Goal: Navigation & Orientation: Find specific page/section

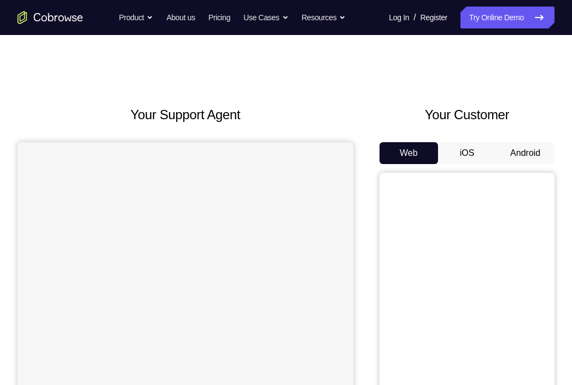
click at [545, 150] on button "Android" at bounding box center [525, 153] width 59 height 22
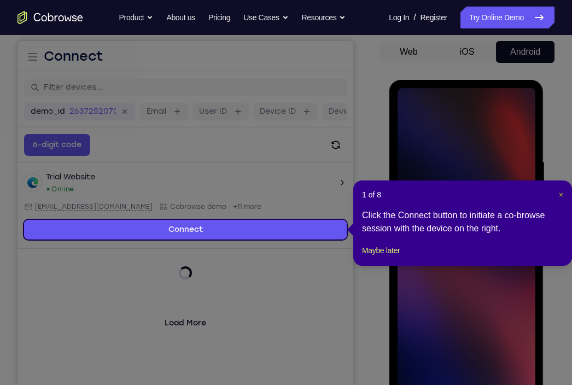
click at [559, 199] on span "×" at bounding box center [561, 194] width 4 height 9
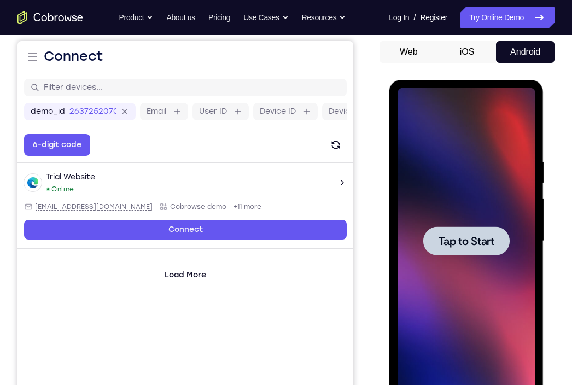
click at [445, 233] on div at bounding box center [466, 241] width 86 height 29
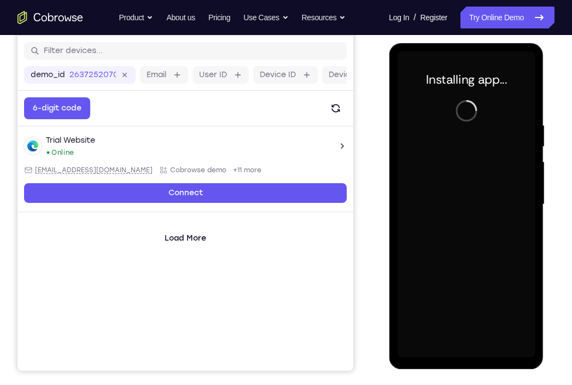
scroll to position [138, 0]
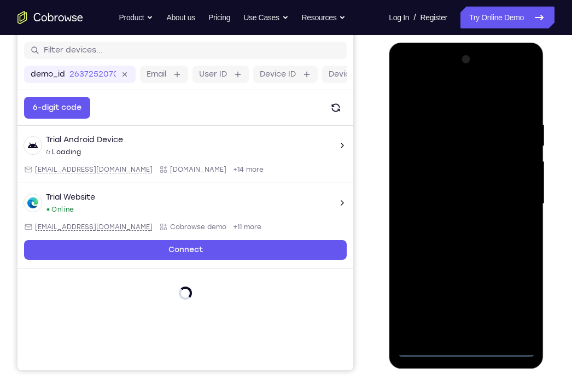
click at [456, 349] on div at bounding box center [466, 204] width 138 height 306
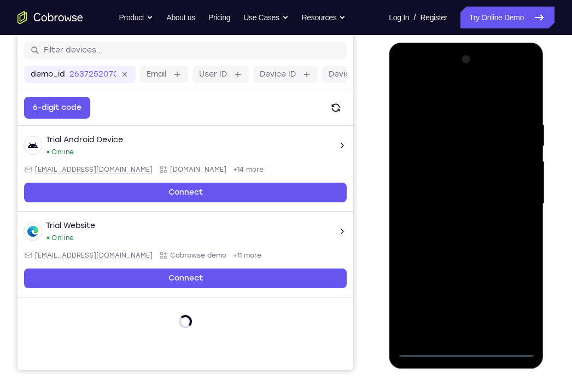
click at [513, 302] on div at bounding box center [466, 204] width 138 height 306
click at [450, 99] on div at bounding box center [466, 204] width 138 height 306
click at [508, 195] on div at bounding box center [466, 204] width 138 height 306
click at [455, 223] on div at bounding box center [466, 204] width 138 height 306
click at [464, 181] on div at bounding box center [466, 204] width 138 height 306
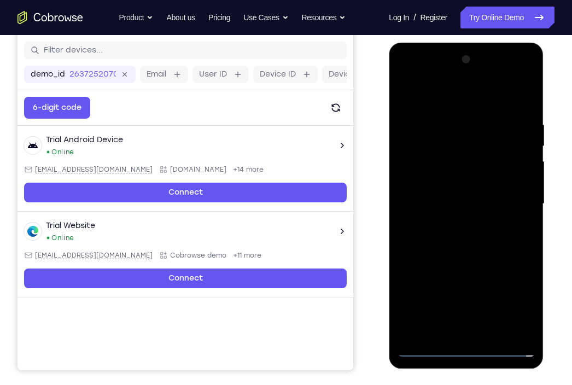
click at [451, 199] on div at bounding box center [466, 204] width 138 height 306
click at [453, 226] on div at bounding box center [466, 204] width 138 height 306
click at [455, 224] on div at bounding box center [466, 204] width 138 height 306
click at [455, 228] on div at bounding box center [466, 204] width 138 height 306
click at [466, 176] on div at bounding box center [466, 204] width 138 height 306
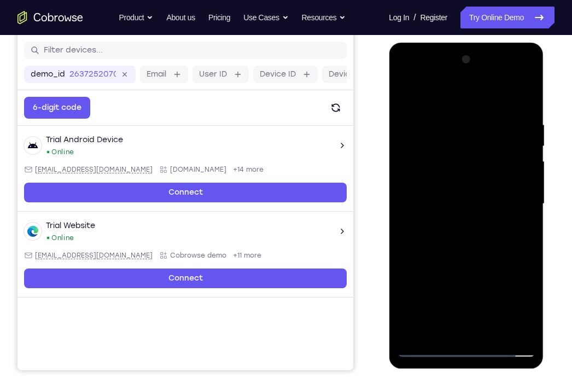
click at [494, 329] on div at bounding box center [466, 204] width 138 height 306
click at [483, 263] on div at bounding box center [466, 204] width 138 height 306
click at [409, 90] on div at bounding box center [466, 204] width 138 height 306
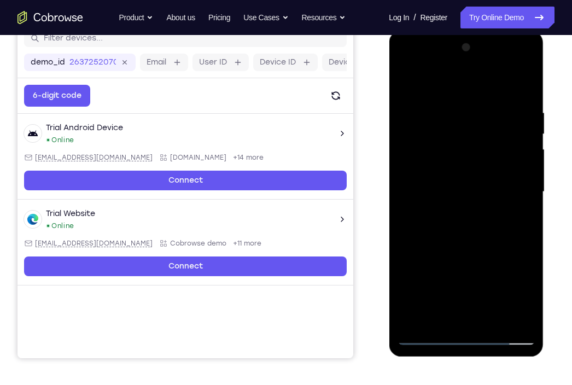
scroll to position [151, 0]
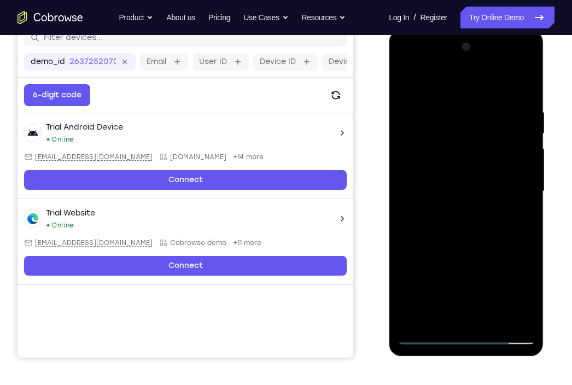
drag, startPoint x: 488, startPoint y: 244, endPoint x: 485, endPoint y: 146, distance: 97.4
click at [485, 146] on div at bounding box center [466, 191] width 138 height 306
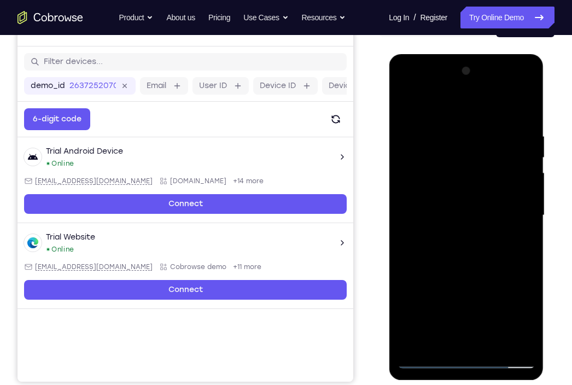
scroll to position [126, 0]
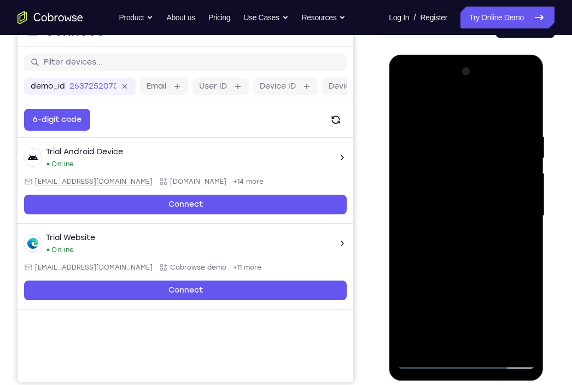
drag, startPoint x: 485, startPoint y: 171, endPoint x: 482, endPoint y: 252, distance: 81.6
click at [482, 252] on div at bounding box center [466, 216] width 138 height 306
click at [446, 142] on div at bounding box center [466, 216] width 138 height 306
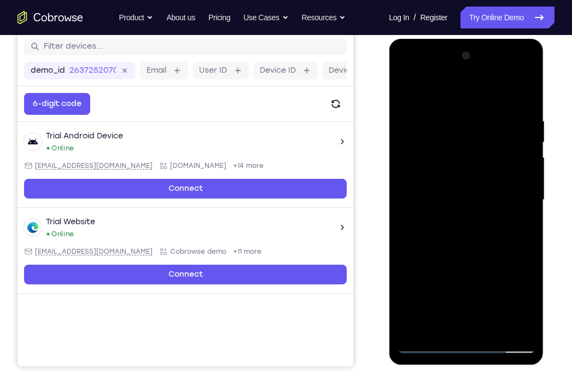
scroll to position [144, 0]
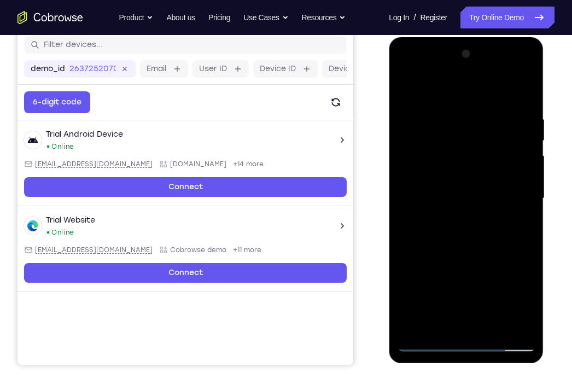
click at [528, 213] on div at bounding box center [466, 198] width 138 height 306
click at [513, 165] on div at bounding box center [466, 198] width 138 height 306
click at [485, 209] on div at bounding box center [466, 198] width 138 height 306
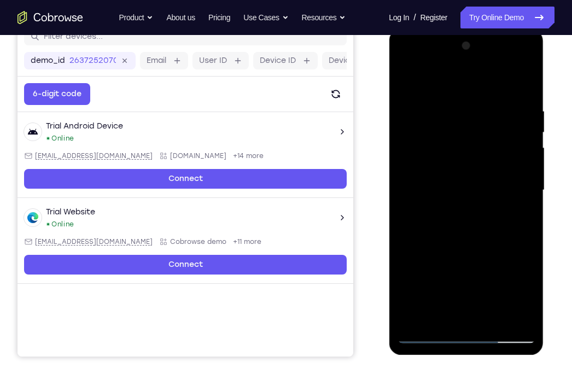
click at [507, 210] on div at bounding box center [466, 190] width 138 height 306
click at [518, 180] on div at bounding box center [466, 190] width 138 height 306
click at [525, 183] on div at bounding box center [466, 190] width 138 height 306
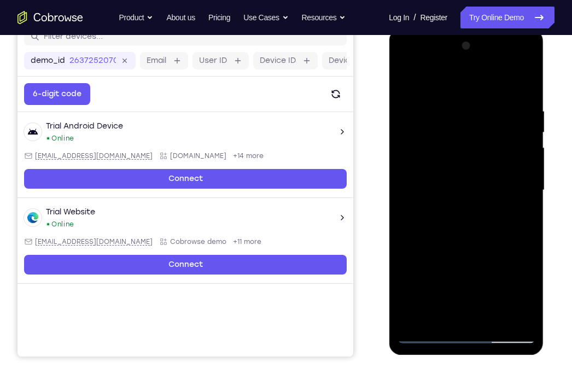
click at [525, 183] on div at bounding box center [466, 190] width 138 height 306
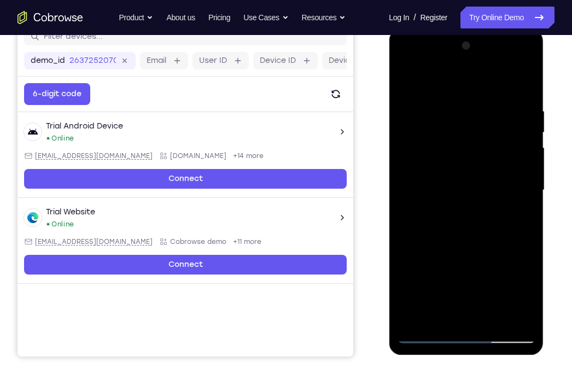
click at [525, 183] on div at bounding box center [466, 190] width 138 height 306
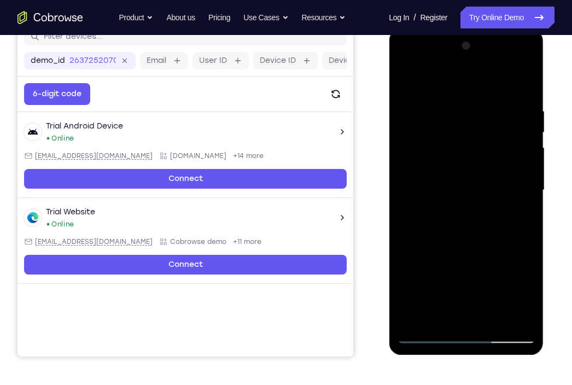
click at [525, 183] on div at bounding box center [466, 190] width 138 height 306
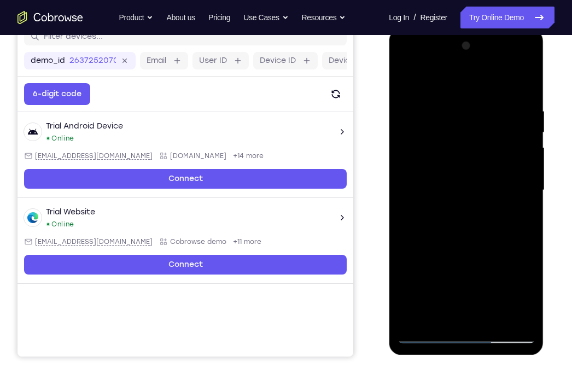
click at [525, 183] on div at bounding box center [466, 190] width 138 height 306
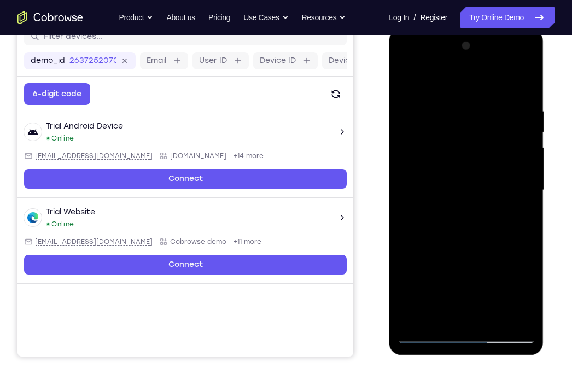
click at [525, 183] on div at bounding box center [466, 190] width 138 height 306
drag, startPoint x: 438, startPoint y: 182, endPoint x: 566, endPoint y: 186, distance: 127.6
click at [545, 186] on html "Online web based iOS Simulators and Android Emulators. Run iPhone, iPad, Mobile…" at bounding box center [467, 193] width 156 height 328
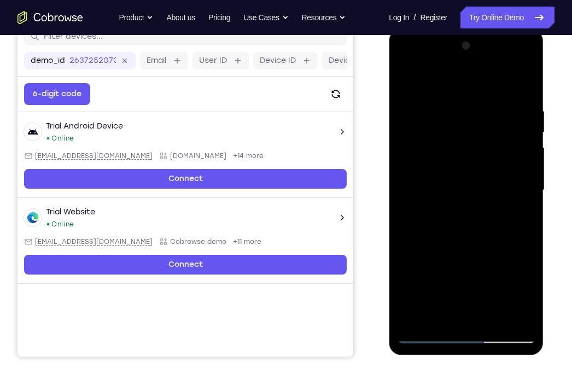
drag, startPoint x: 442, startPoint y: 197, endPoint x: 584, endPoint y: 210, distance: 143.4
click at [545, 210] on html "Online web based iOS Simulators and Android Emulators. Run iPhone, iPad, Mobile…" at bounding box center [467, 193] width 156 height 328
click at [522, 226] on div at bounding box center [466, 190] width 138 height 306
click at [406, 210] on div at bounding box center [466, 190] width 138 height 306
click at [505, 222] on div at bounding box center [466, 190] width 138 height 306
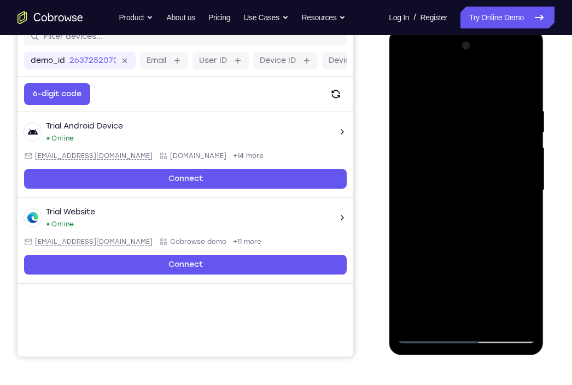
drag, startPoint x: 456, startPoint y: 136, endPoint x: 459, endPoint y: 171, distance: 35.1
click at [459, 171] on div at bounding box center [466, 190] width 138 height 306
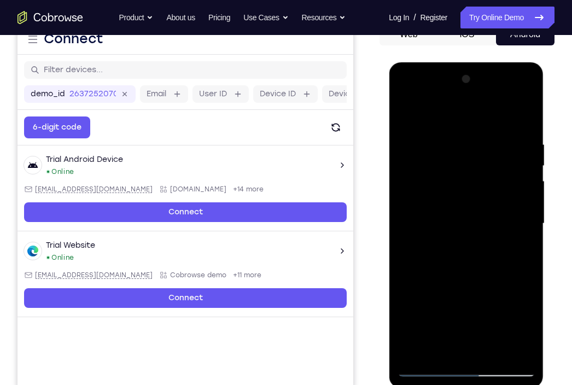
scroll to position [119, 0]
drag, startPoint x: 516, startPoint y: 136, endPoint x: 409, endPoint y: 136, distance: 106.7
click at [409, 136] on div at bounding box center [466, 224] width 138 height 306
drag, startPoint x: 497, startPoint y: 140, endPoint x: 417, endPoint y: 142, distance: 80.5
click at [417, 142] on div at bounding box center [466, 224] width 138 height 306
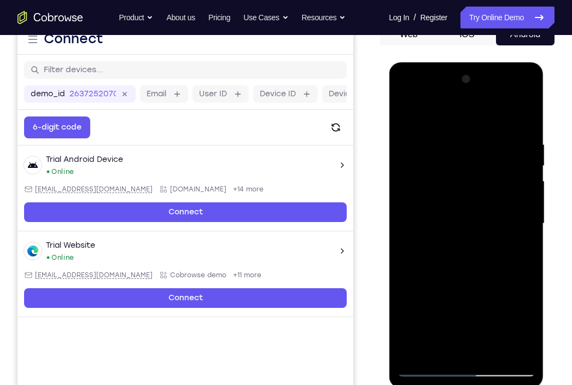
click at [462, 138] on div at bounding box center [466, 224] width 138 height 306
click at [512, 215] on div at bounding box center [466, 224] width 138 height 306
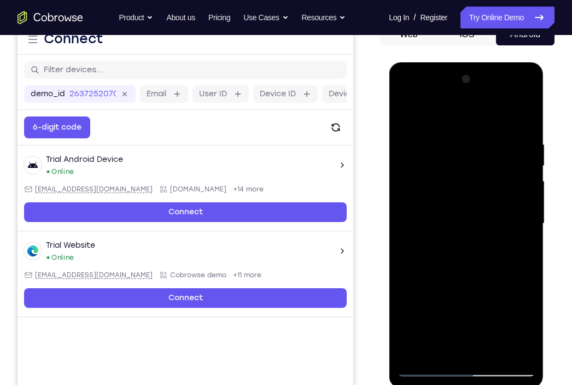
click at [512, 215] on div at bounding box center [466, 224] width 138 height 306
drag, startPoint x: 462, startPoint y: 183, endPoint x: 490, endPoint y: 259, distance: 81.7
click at [490, 259] on div at bounding box center [466, 224] width 138 height 306
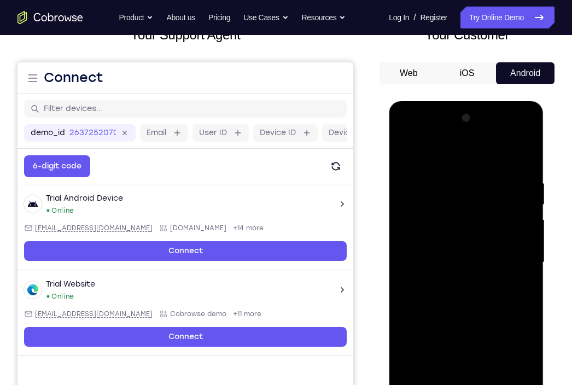
scroll to position [75, 0]
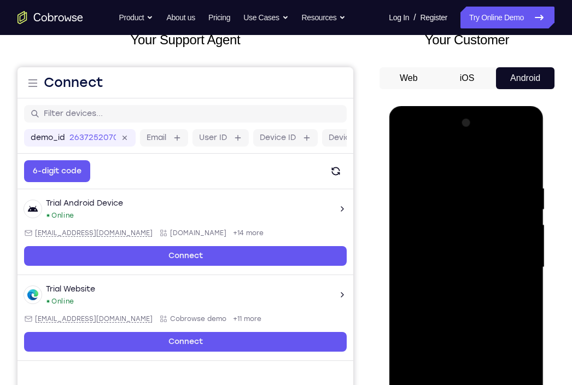
click at [493, 243] on div at bounding box center [466, 267] width 138 height 306
click at [518, 164] on div at bounding box center [466, 267] width 138 height 306
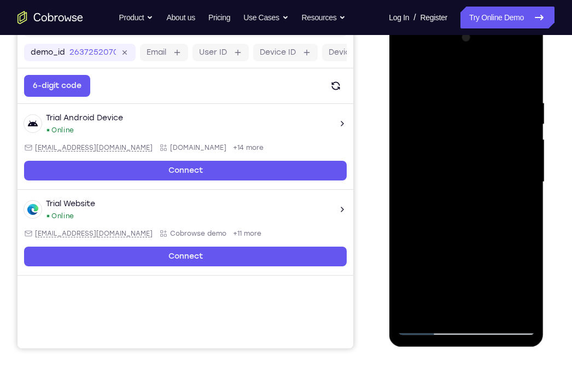
scroll to position [148, 0]
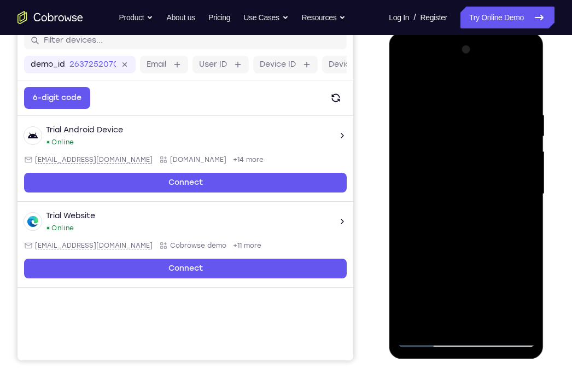
click at [514, 66] on div at bounding box center [466, 194] width 138 height 306
click at [415, 68] on div at bounding box center [466, 194] width 138 height 306
click at [443, 166] on div at bounding box center [466, 194] width 138 height 306
click at [458, 194] on div at bounding box center [466, 194] width 138 height 306
click at [464, 182] on div at bounding box center [466, 194] width 138 height 306
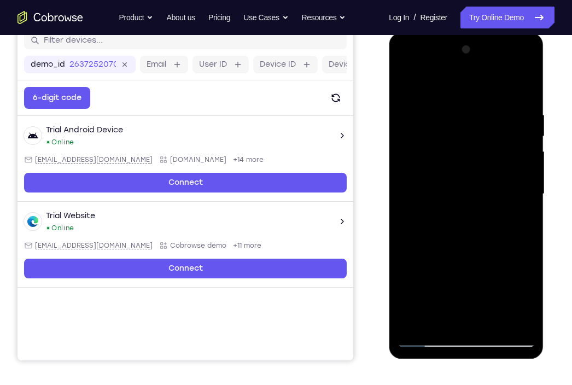
click at [465, 203] on div at bounding box center [466, 194] width 138 height 306
click at [466, 321] on div at bounding box center [466, 194] width 138 height 306
click at [502, 98] on div at bounding box center [466, 194] width 138 height 306
click at [413, 80] on div at bounding box center [466, 194] width 138 height 306
drag, startPoint x: 484, startPoint y: 265, endPoint x: 479, endPoint y: 95, distance: 169.7
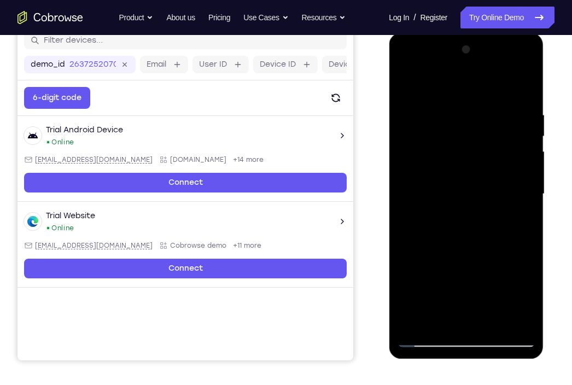
click at [479, 95] on div at bounding box center [466, 194] width 138 height 306
drag, startPoint x: 466, startPoint y: 222, endPoint x: 479, endPoint y: 101, distance: 121.2
click at [479, 101] on div at bounding box center [466, 194] width 138 height 306
drag, startPoint x: 491, startPoint y: 233, endPoint x: 490, endPoint y: 101, distance: 132.4
click at [490, 101] on div at bounding box center [466, 194] width 138 height 306
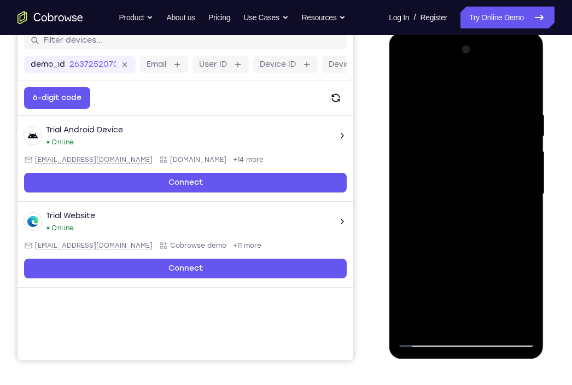
drag, startPoint x: 473, startPoint y: 167, endPoint x: 483, endPoint y: 266, distance: 98.9
click at [483, 266] on div at bounding box center [466, 194] width 138 height 306
drag, startPoint x: 480, startPoint y: 155, endPoint x: 477, endPoint y: 288, distance: 132.5
click at [477, 288] on div at bounding box center [466, 194] width 138 height 306
drag, startPoint x: 481, startPoint y: 231, endPoint x: 483, endPoint y: 86, distance: 145.6
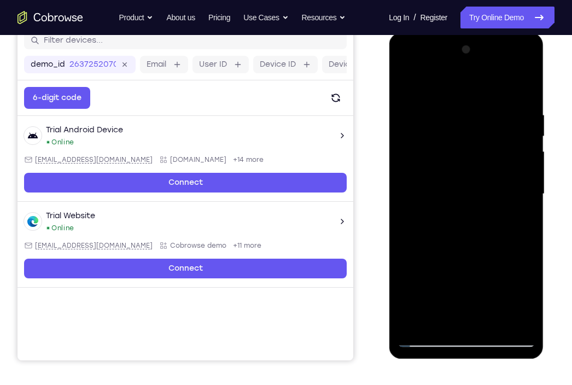
click at [483, 86] on div at bounding box center [466, 194] width 138 height 306
drag, startPoint x: 483, startPoint y: 254, endPoint x: 490, endPoint y: 63, distance: 191.1
click at [490, 63] on div at bounding box center [466, 194] width 138 height 306
drag, startPoint x: 493, startPoint y: 204, endPoint x: 493, endPoint y: 104, distance: 100.1
click at [493, 104] on div at bounding box center [466, 194] width 138 height 306
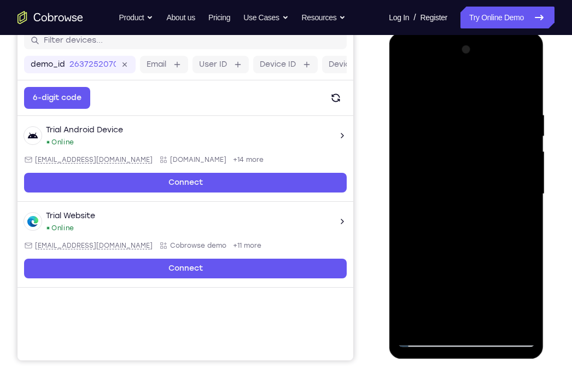
drag, startPoint x: 487, startPoint y: 234, endPoint x: 497, endPoint y: 55, distance: 179.8
click at [497, 55] on div at bounding box center [466, 194] width 138 height 306
drag, startPoint x: 499, startPoint y: 250, endPoint x: 505, endPoint y: 134, distance: 115.6
click at [505, 134] on div at bounding box center [466, 194] width 138 height 306
drag, startPoint x: 491, startPoint y: 258, endPoint x: 480, endPoint y: 55, distance: 202.8
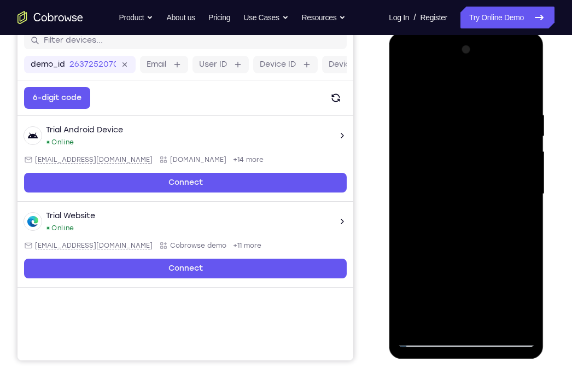
click at [480, 55] on div at bounding box center [466, 194] width 138 height 306
drag, startPoint x: 471, startPoint y: 243, endPoint x: 478, endPoint y: 137, distance: 105.9
click at [478, 137] on div at bounding box center [466, 194] width 138 height 306
drag, startPoint x: 484, startPoint y: 222, endPoint x: 485, endPoint y: 50, distance: 171.8
click at [485, 50] on div at bounding box center [466, 194] width 138 height 306
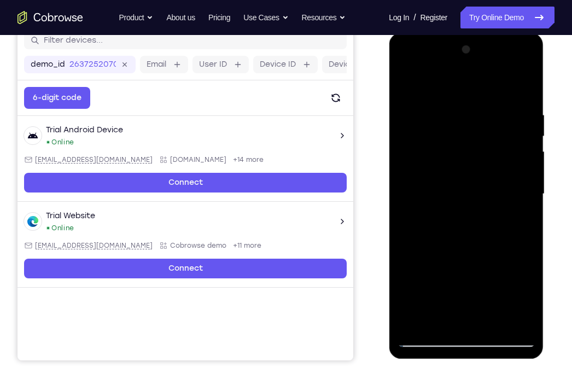
drag, startPoint x: 482, startPoint y: 271, endPoint x: 476, endPoint y: 71, distance: 199.8
click at [476, 71] on div at bounding box center [466, 194] width 138 height 306
drag, startPoint x: 497, startPoint y: 163, endPoint x: 494, endPoint y: 229, distance: 66.3
click at [494, 229] on div at bounding box center [466, 194] width 138 height 306
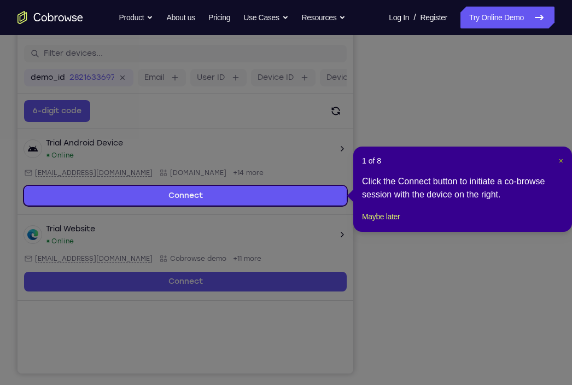
click at [560, 159] on span "×" at bounding box center [561, 161] width 4 height 9
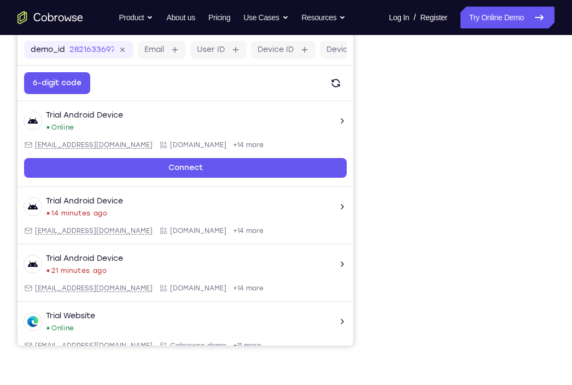
scroll to position [160, 0]
